Goal: Navigation & Orientation: Find specific page/section

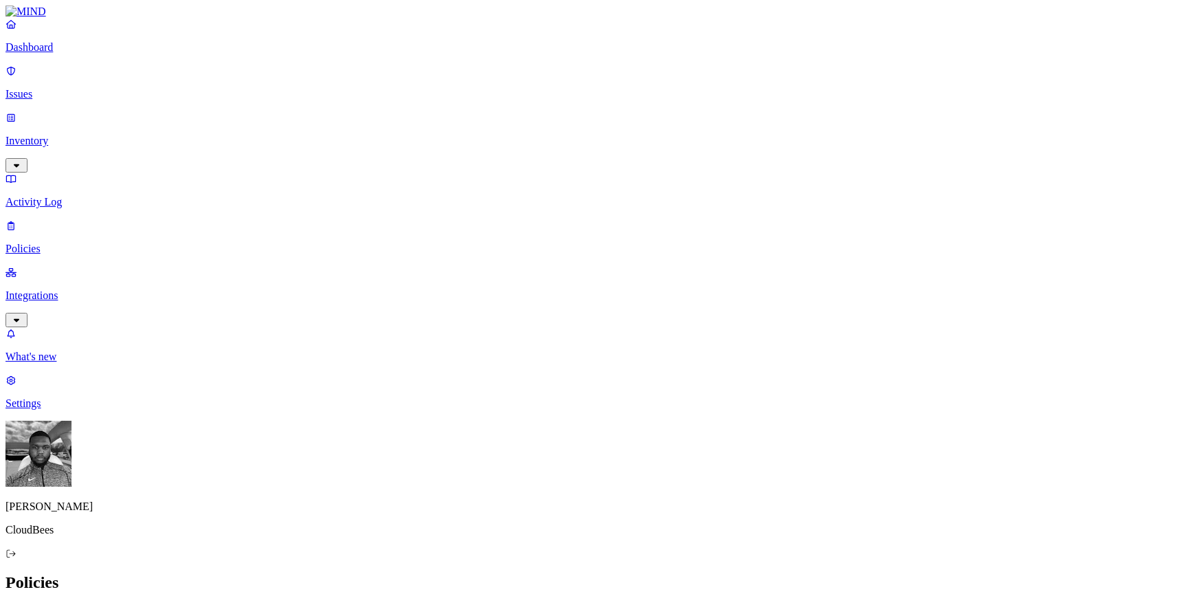
click at [24, 266] on link "Integrations" at bounding box center [593, 295] width 1177 height 59
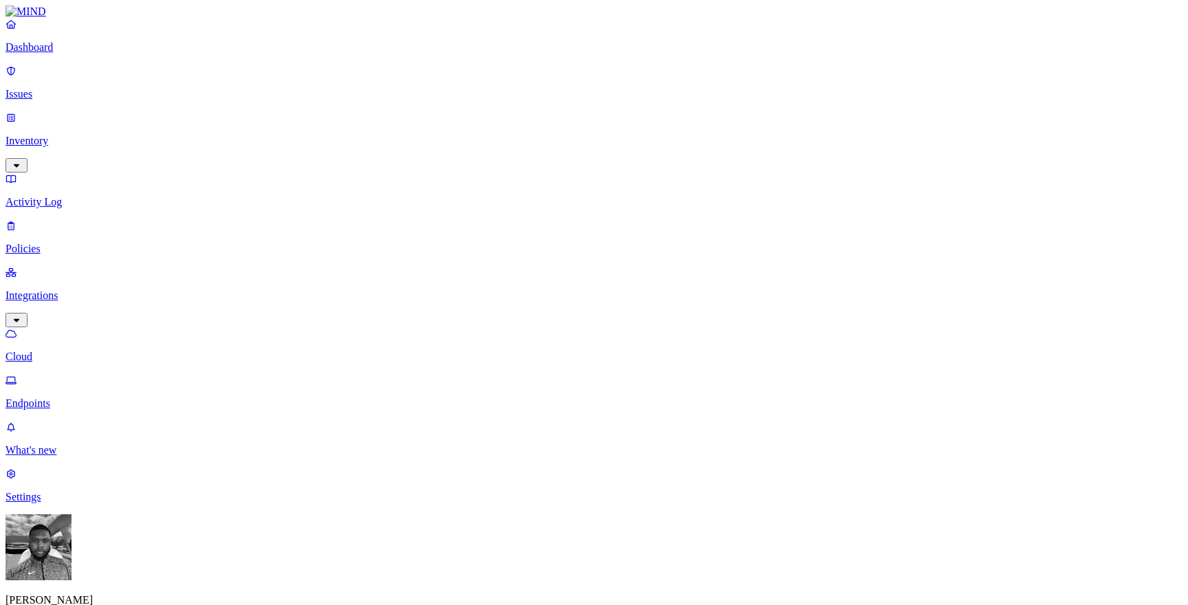
click at [57, 397] on p "Endpoints" at bounding box center [593, 403] width 1177 height 12
click at [63, 351] on p "Cloud" at bounding box center [593, 357] width 1177 height 12
click at [62, 243] on p "Policies" at bounding box center [593, 249] width 1177 height 12
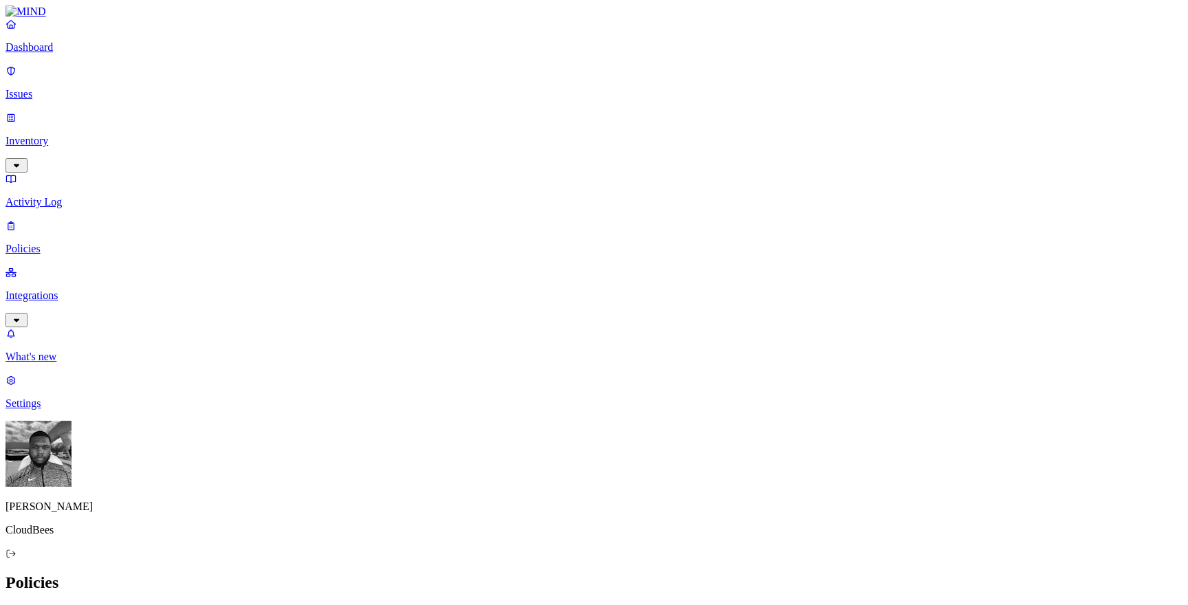
click at [29, 120] on link "Inventory" at bounding box center [593, 140] width 1177 height 59
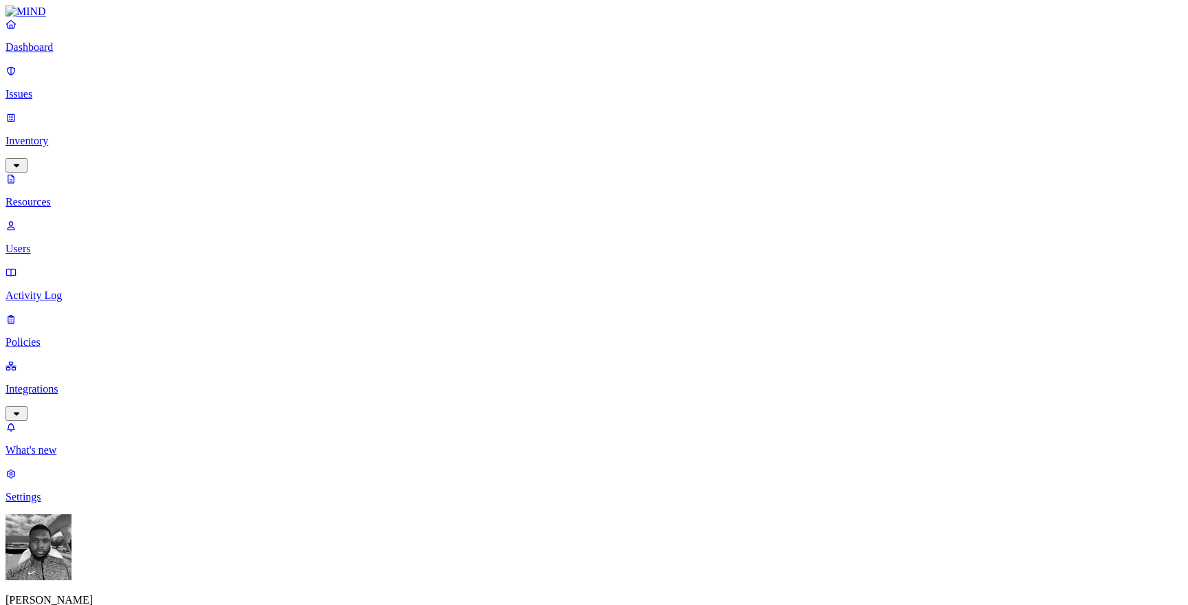
click at [14, 221] on icon at bounding box center [11, 225] width 8 height 9
click at [41, 173] on link "Resources" at bounding box center [593, 191] width 1177 height 36
click at [121, 359] on link "Integrations" at bounding box center [593, 388] width 1177 height 59
click at [102, 243] on p "Policies" at bounding box center [593, 249] width 1177 height 12
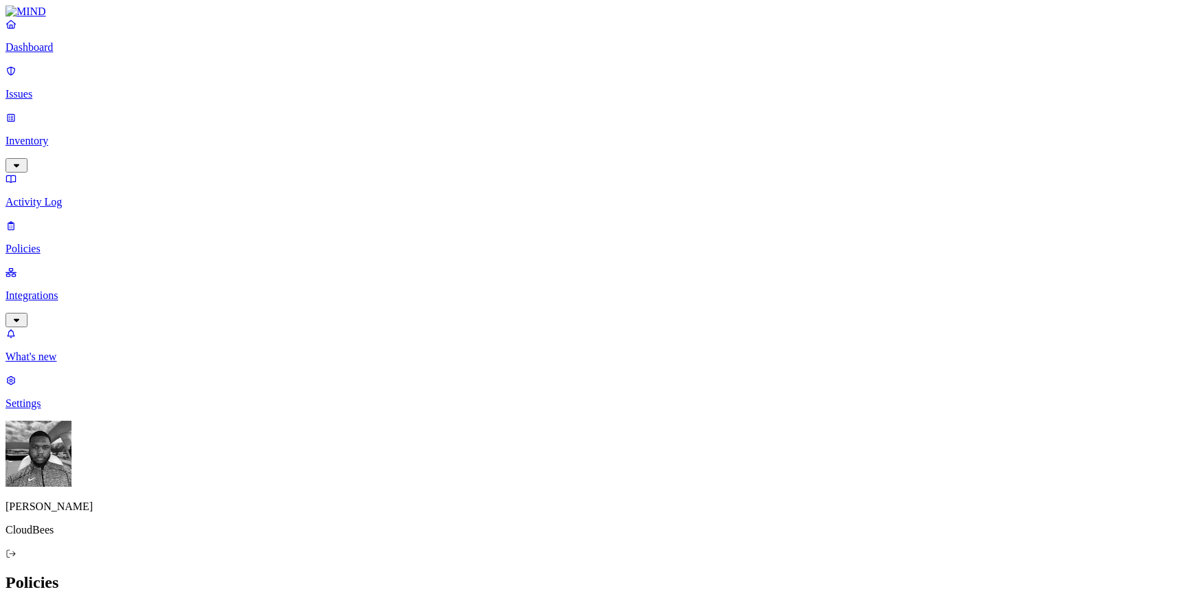
click at [304, 106] on div "Endpoint" at bounding box center [304, 124] width 0 height 37
